Goal: Use online tool/utility: Utilize a website feature to perform a specific function

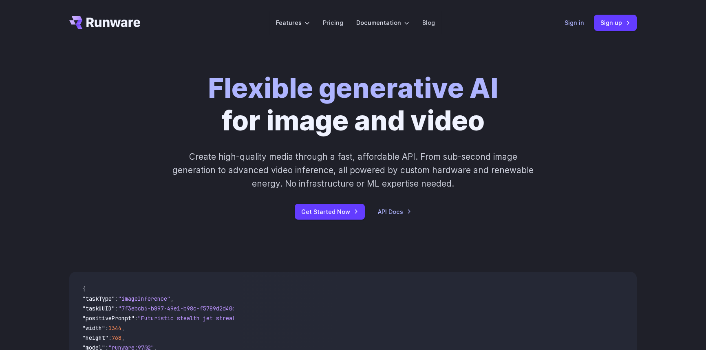
click at [574, 26] on link "Sign in" at bounding box center [574, 22] width 20 height 9
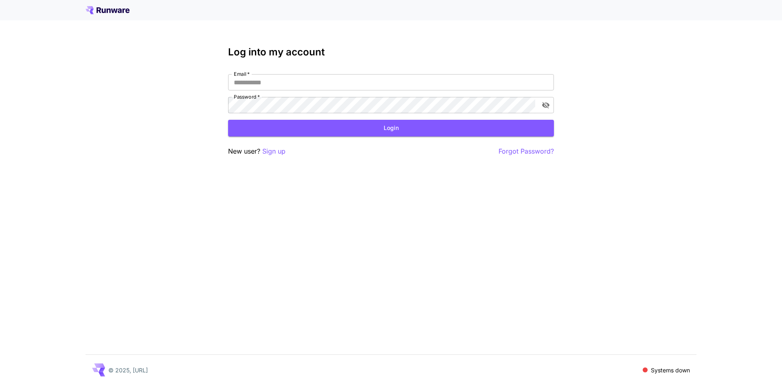
type input "**********"
drag, startPoint x: 303, startPoint y: 139, endPoint x: 317, endPoint y: 130, distance: 16.5
click at [304, 139] on div "**********" at bounding box center [391, 101] width 326 height 110
click at [317, 130] on button "Login" at bounding box center [391, 128] width 326 height 17
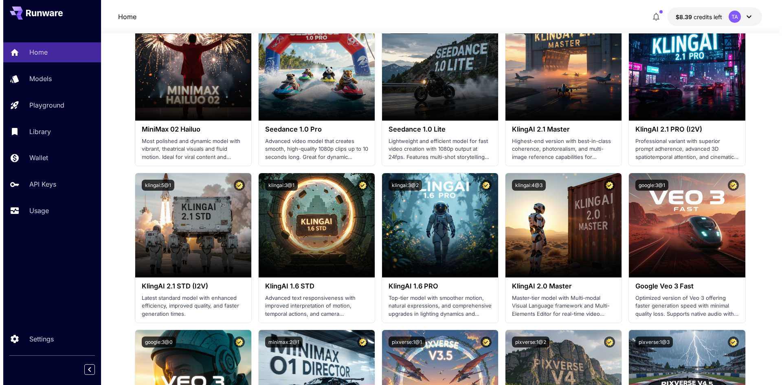
scroll to position [245, 0]
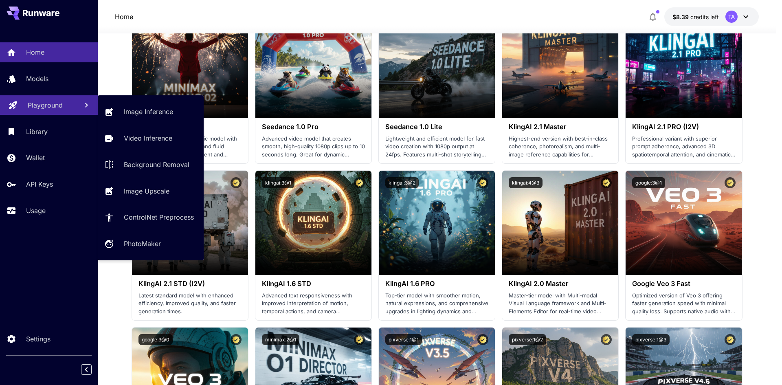
click at [61, 106] on p "Playground" at bounding box center [45, 105] width 35 height 10
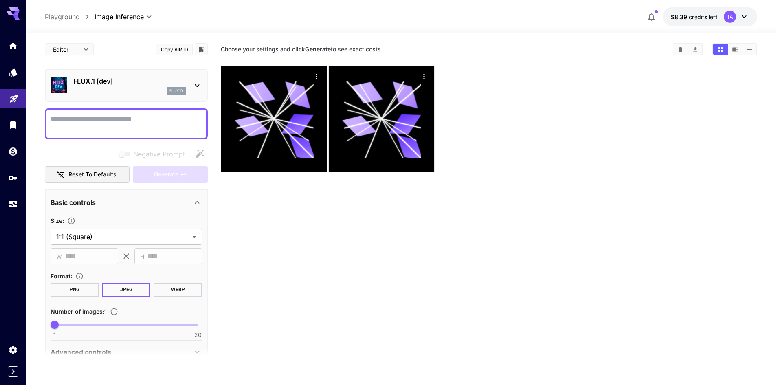
click at [124, 83] on p "FLUX.1 [dev]" at bounding box center [129, 81] width 112 height 10
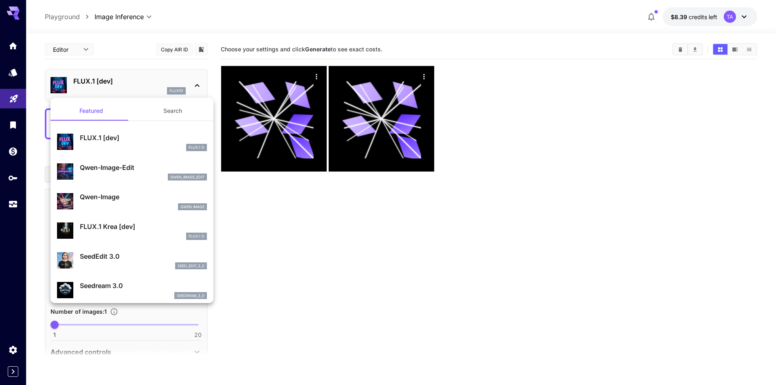
click at [102, 172] on p "Qwen-Image-Edit" at bounding box center [143, 168] width 127 height 10
type input "*"
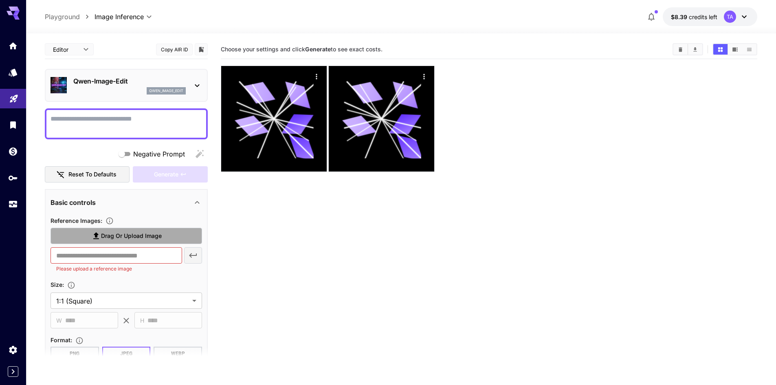
click at [115, 235] on span "Drag or upload image" at bounding box center [131, 236] width 61 height 10
click at [0, 0] on input "Drag or upload image" at bounding box center [0, 0] width 0 height 0
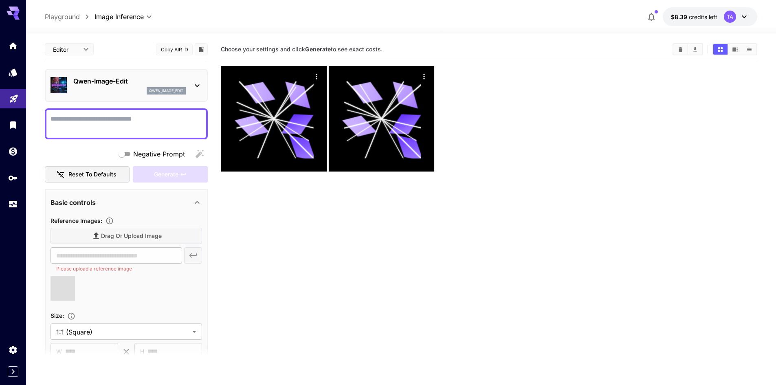
type input "**********"
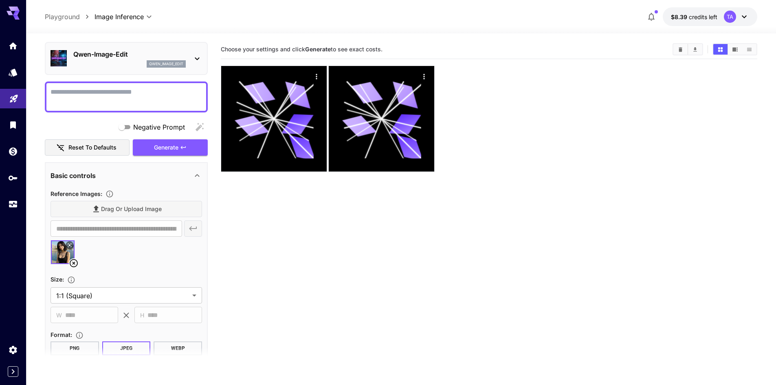
scroll to position [41, 0]
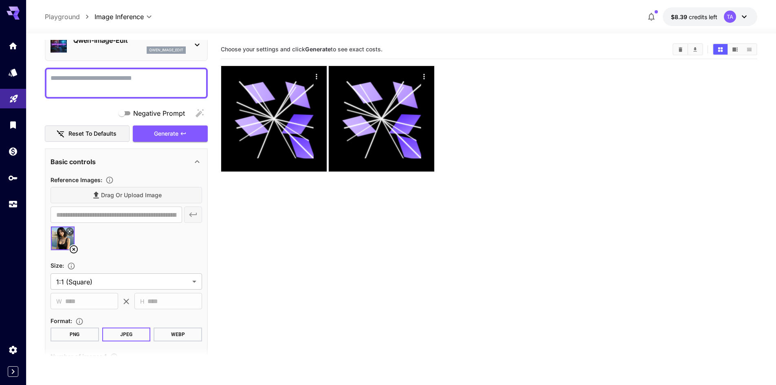
click at [127, 93] on div at bounding box center [126, 83] width 163 height 31
click at [132, 90] on textarea "Negative Prompt" at bounding box center [127, 83] width 152 height 20
type textarea "**********"
click at [161, 135] on span "Generate" at bounding box center [166, 134] width 24 height 10
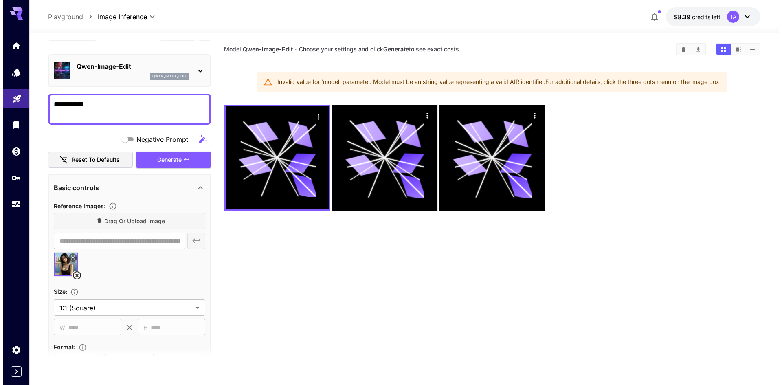
scroll to position [0, 0]
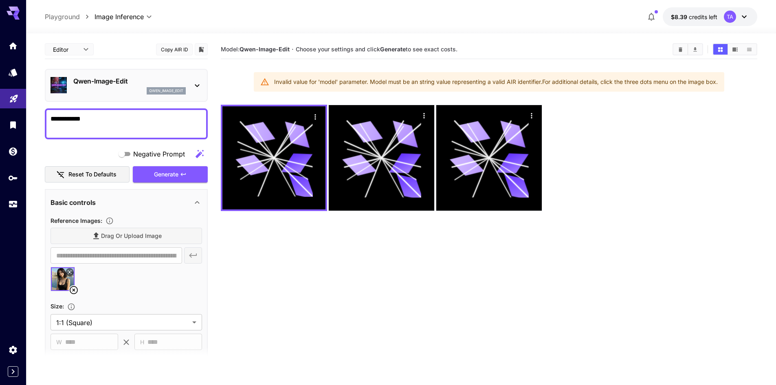
click at [146, 95] on div "Qwen-Image-Edit qwen_image_edit" at bounding box center [127, 85] width 152 height 25
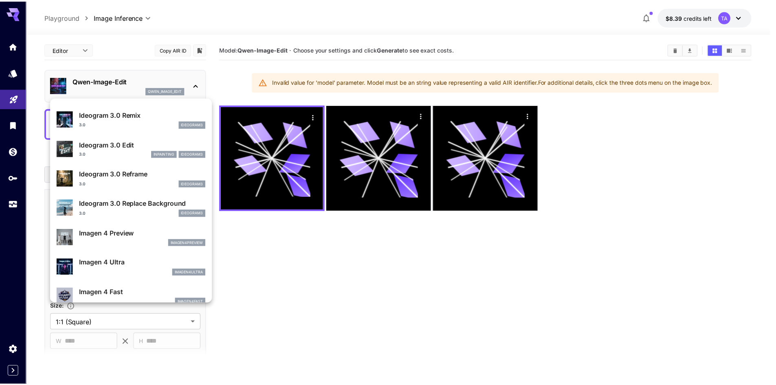
scroll to position [245, 0]
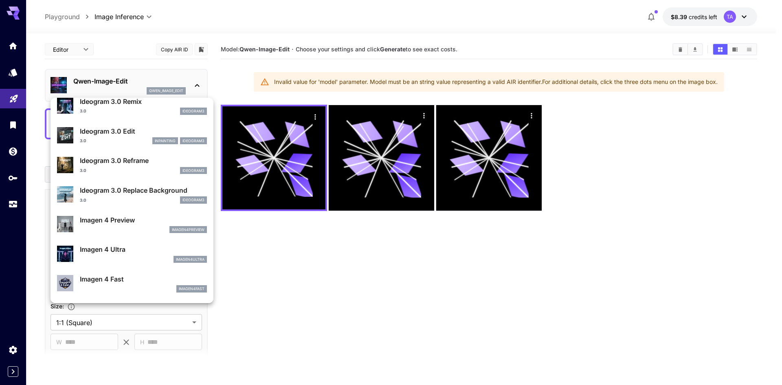
click at [292, 248] on div at bounding box center [391, 192] width 782 height 385
